Goal: Information Seeking & Learning: Check status

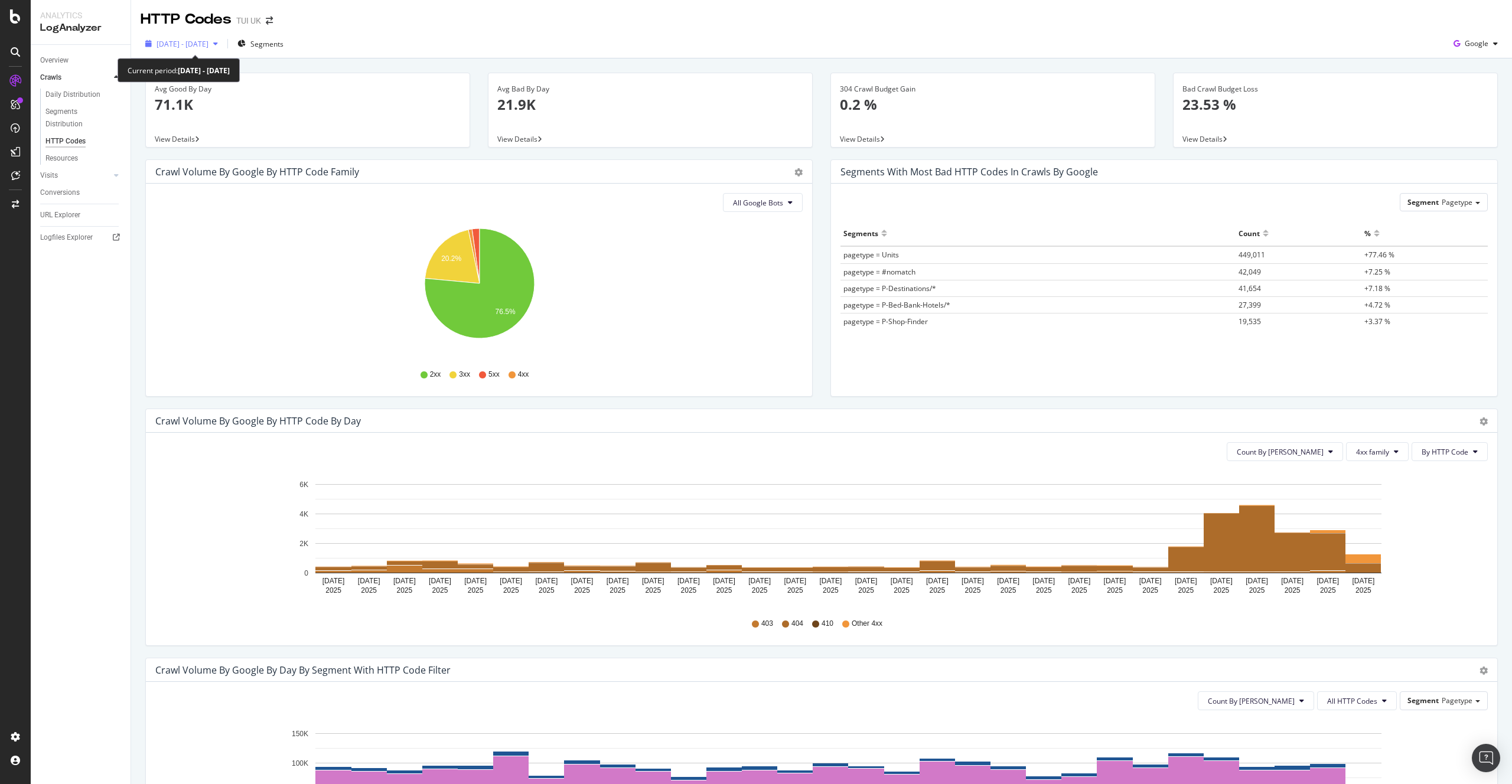
click at [208, 41] on span "[DATE] - [DATE]" at bounding box center [183, 44] width 52 height 10
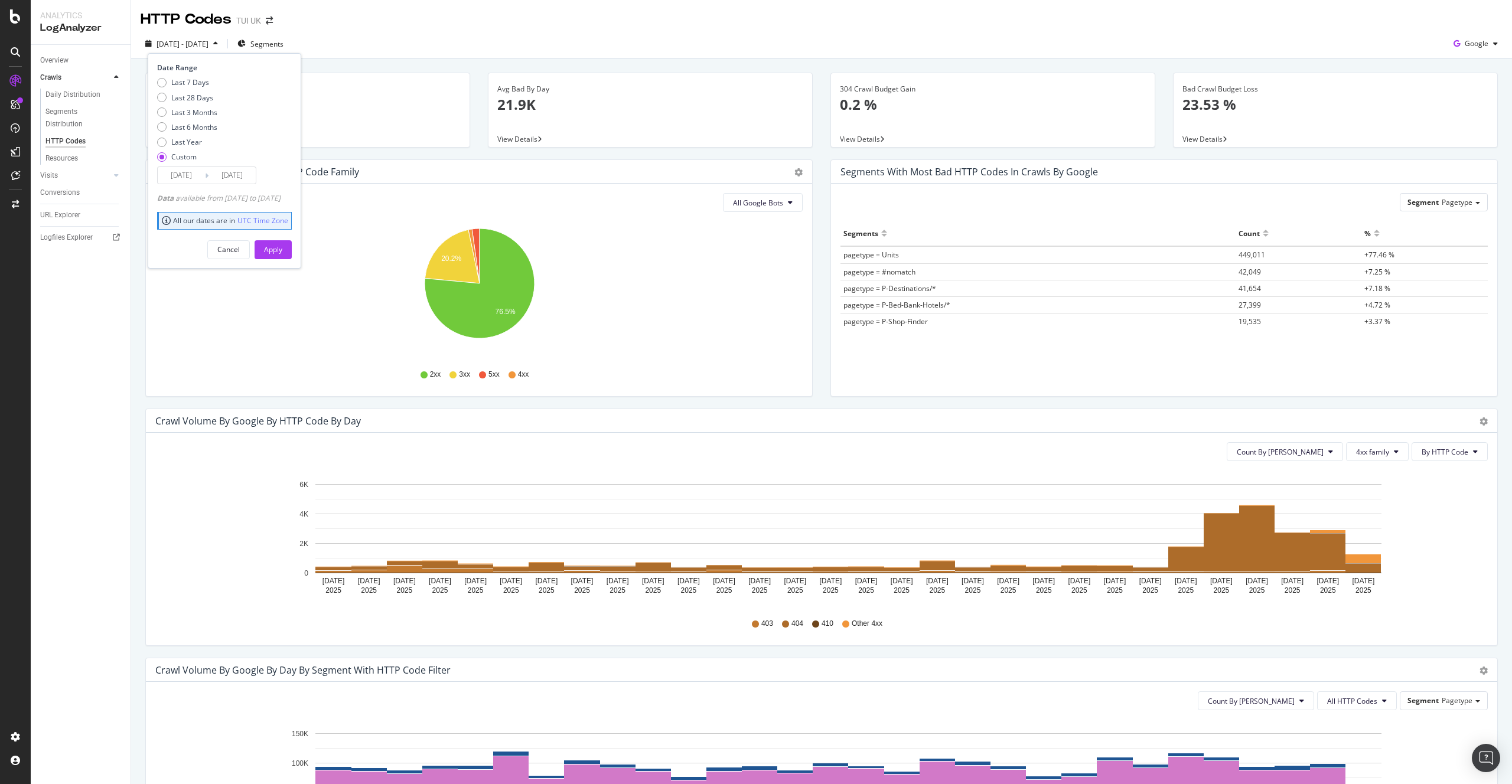
click at [237, 175] on input "[DATE]" at bounding box center [232, 175] width 47 height 17
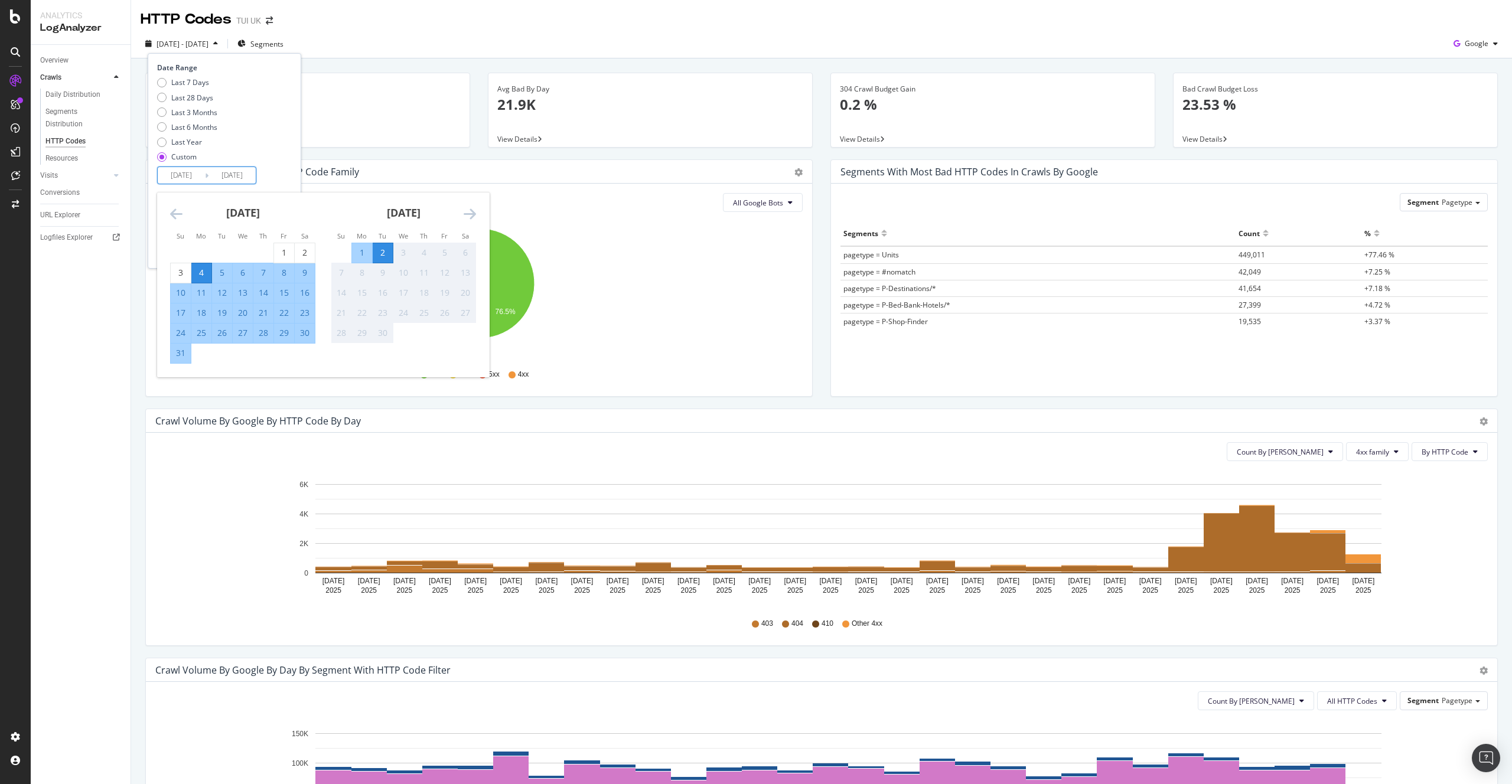
click at [404, 246] on div "3" at bounding box center [403, 252] width 20 height 12
click at [334, 19] on div "HTTP Codes TUI [GEOGRAPHIC_DATA]" at bounding box center [821, 15] width 1381 height 29
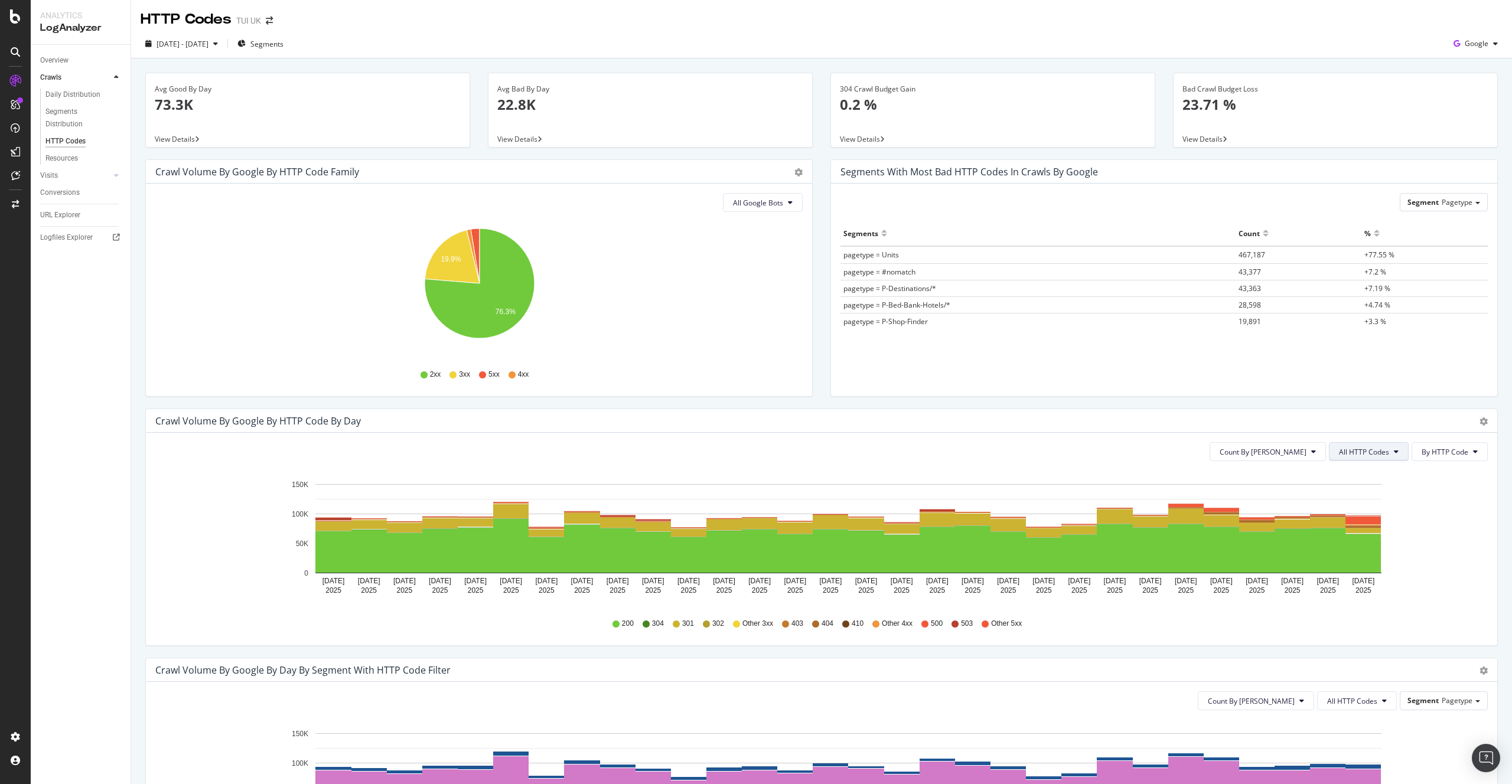
click at [1396, 457] on button "All HTTP Codes" at bounding box center [1368, 452] width 80 height 19
click at [1364, 566] on span "4xx family" at bounding box center [1371, 562] width 60 height 11
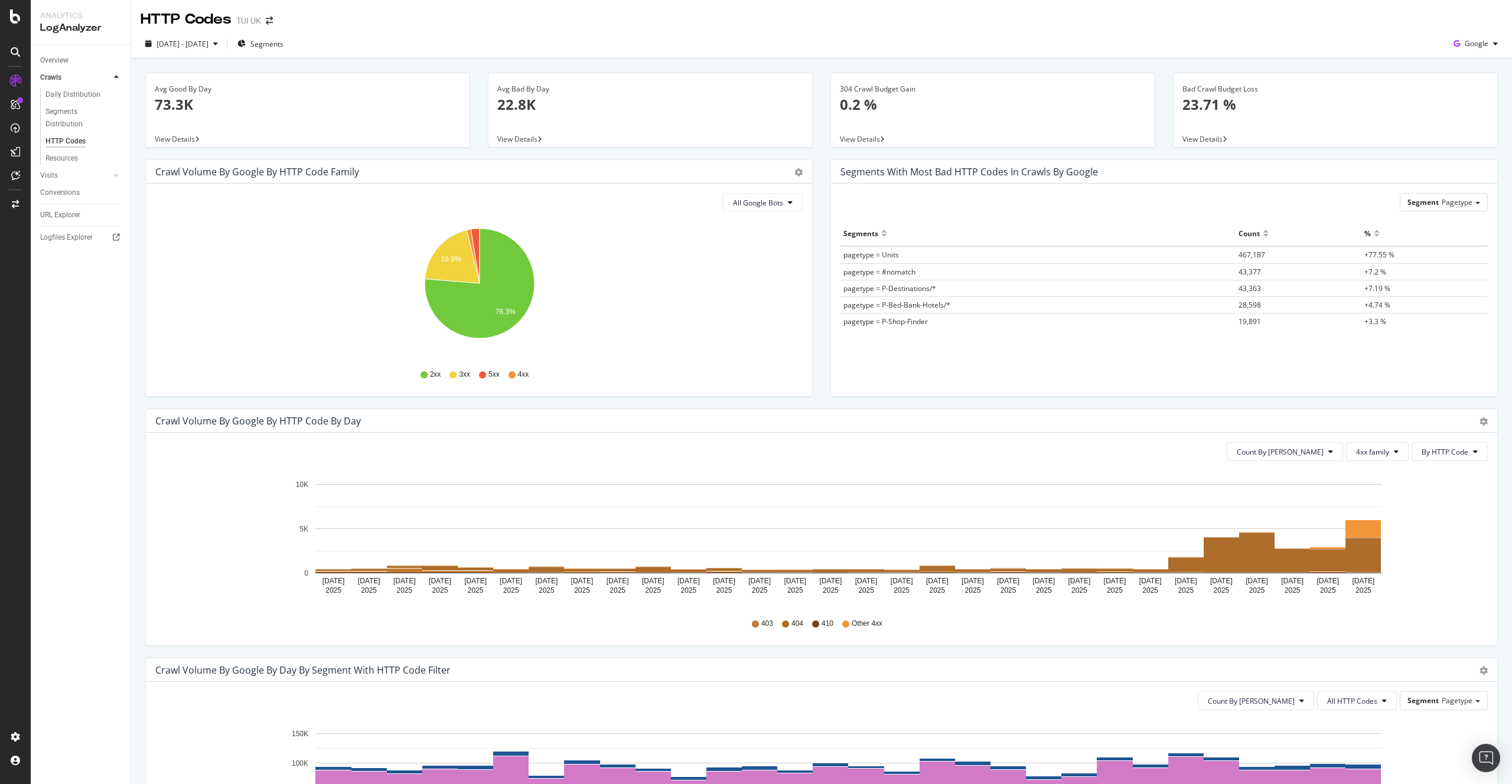
click at [1439, 508] on icon "Aug 04 2025 Aug 05 2025 Aug 06 2025 Aug 07 2025 Aug 08 2025 Aug 09 2025 Aug 10 …" at bounding box center [821, 539] width 1332 height 137
